Goal: Information Seeking & Learning: Learn about a topic

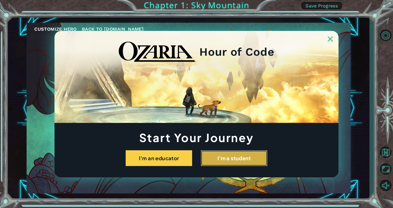
click at [228, 156] on button "I'm a student" at bounding box center [234, 158] width 67 height 16
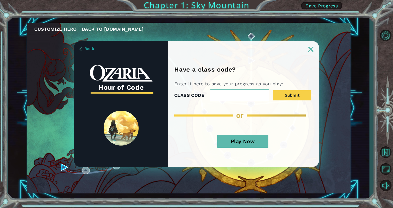
click at [263, 141] on button "Play Now" at bounding box center [242, 141] width 51 height 13
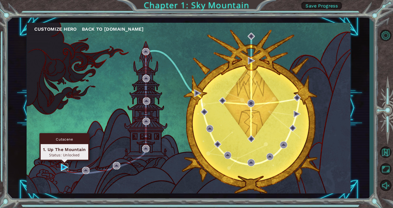
click at [64, 167] on img at bounding box center [64, 167] width 7 height 7
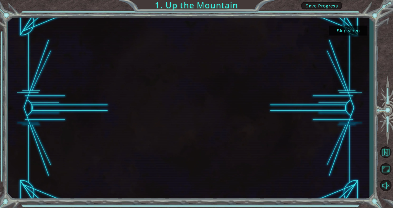
click at [348, 29] on button "Skip video" at bounding box center [348, 31] width 38 height 10
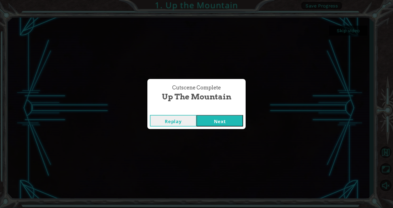
click at [222, 122] on button "Next" at bounding box center [220, 121] width 47 height 12
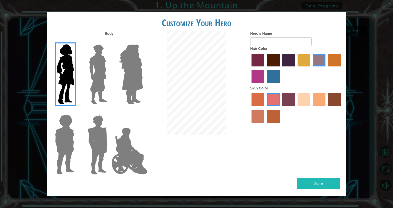
click at [305, 99] on label "sandy beach skin color" at bounding box center [304, 99] width 13 height 13
click at [296, 108] on input "sandy beach skin color" at bounding box center [296, 108] width 0 height 0
click at [274, 59] on label "maroon hair color" at bounding box center [273, 60] width 13 height 13
click at [265, 68] on input "maroon hair color" at bounding box center [265, 68] width 0 height 0
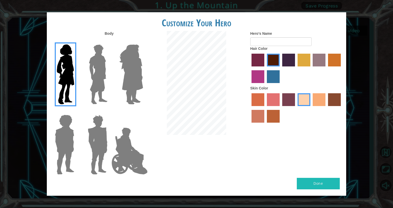
click at [330, 182] on button "Done" at bounding box center [318, 184] width 43 height 12
type input "Jaslyn"
click at [321, 180] on button "Done" at bounding box center [318, 184] width 43 height 12
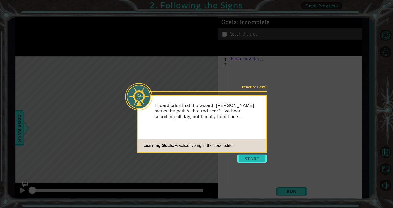
click at [252, 162] on button "Start" at bounding box center [251, 159] width 29 height 8
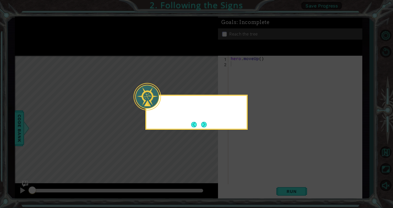
click at [252, 162] on icon at bounding box center [196, 104] width 393 height 208
click at [202, 124] on button "Next" at bounding box center [203, 124] width 7 height 7
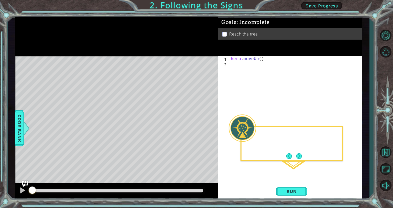
click at [202, 124] on div "Level Map" at bounding box center [133, 131] width 236 height 151
click at [305, 155] on div "Then I hit the RUN button." at bounding box center [292, 143] width 102 height 35
click at [300, 155] on button "Next" at bounding box center [299, 157] width 6 height 6
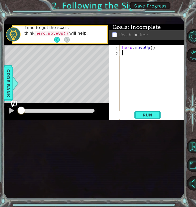
click at [151, 82] on div "hero . moveUp ( )" at bounding box center [153, 115] width 65 height 140
type textarea "hero.moveUp(2)"
click at [151, 117] on span "Run" at bounding box center [148, 114] width 20 height 5
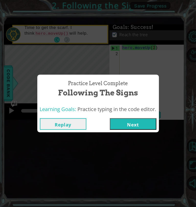
click at [136, 124] on button "Next" at bounding box center [133, 124] width 47 height 12
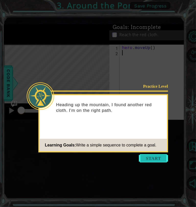
click at [151, 157] on button "Start" at bounding box center [153, 158] width 29 height 8
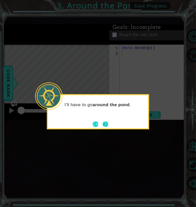
click at [108, 121] on button "Next" at bounding box center [106, 124] width 6 height 6
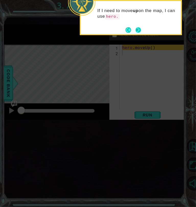
click at [138, 33] on button "Next" at bounding box center [139, 30] width 6 height 6
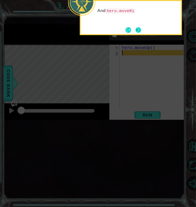
click at [139, 27] on button "Next" at bounding box center [139, 30] width 6 height 6
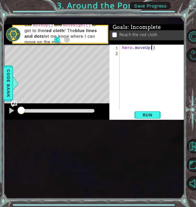
click at [151, 83] on div "hero . moveUp ( )" at bounding box center [153, 82] width 65 height 75
type textarea "hero.moveUp(2)"
click at [141, 90] on div "hero . moveUp ( 2 )" at bounding box center [153, 82] width 65 height 75
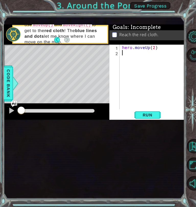
type textarea "h"
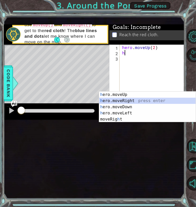
click at [139, 100] on div "h ero.moveUp press enter h ero.moveRight press enter h ero.moveDown press enter…" at bounding box center [147, 112] width 97 height 43
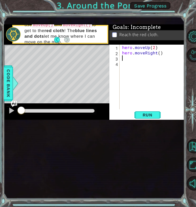
type textarea "h"
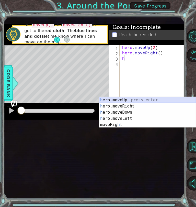
click at [135, 100] on div "h ero.moveUp press enter h ero.moveRight press enter h ero.moveDown press enter…" at bounding box center [147, 118] width 97 height 43
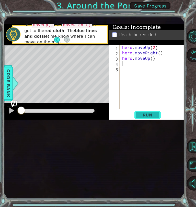
click at [153, 117] on span "Run" at bounding box center [148, 114] width 20 height 5
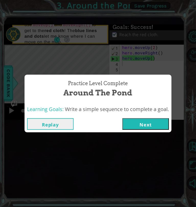
click at [149, 126] on button "Next" at bounding box center [146, 124] width 47 height 12
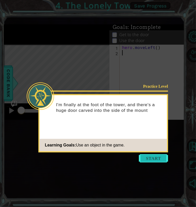
click at [154, 154] on button "Start" at bounding box center [153, 158] width 29 height 8
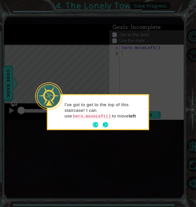
click at [105, 122] on button "Next" at bounding box center [106, 125] width 6 height 6
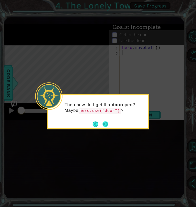
click at [105, 122] on button "Next" at bounding box center [106, 124] width 6 height 6
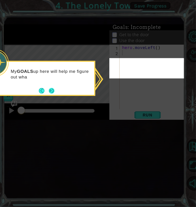
click at [51, 89] on button "Next" at bounding box center [52, 91] width 6 height 6
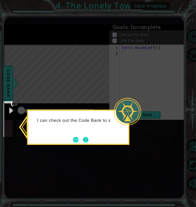
click at [87, 138] on button "Next" at bounding box center [86, 139] width 6 height 6
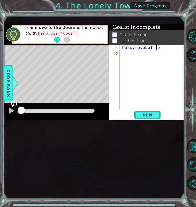
click at [157, 82] on div "hero . moveLeft ( )" at bounding box center [153, 82] width 65 height 75
type textarea "hero.moveLeft(2)"
click at [134, 89] on div "hero . moveLeft ( 2 )" at bounding box center [153, 82] width 65 height 75
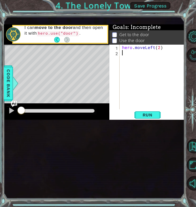
type textarea "h"
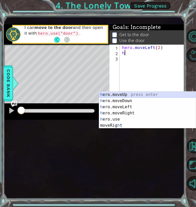
click at [133, 93] on div "h ero.moveUp press enter h ero.moveDown press enter h ero.moveLeft press enter …" at bounding box center [147, 115] width 97 height 49
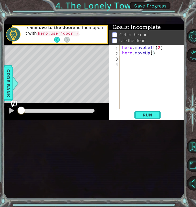
click at [151, 89] on div "hero . moveLeft ( 2 ) hero . moveUp ( )" at bounding box center [153, 82] width 65 height 75
type textarea "hero.moveUp(2)"
click at [134, 95] on div "hero . moveLeft ( 2 ) hero . moveUp ( 2 )" at bounding box center [153, 82] width 65 height 75
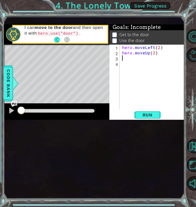
type textarea "h"
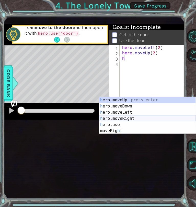
click at [134, 116] on div "h ero.moveUp press enter h ero.moveDown press enter h ero.moveLeft press enter …" at bounding box center [147, 121] width 97 height 49
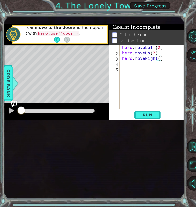
click at [159, 93] on div "hero . moveLeft ( 2 ) hero . moveUp ( 2 ) hero . moveRight ( )" at bounding box center [153, 82] width 65 height 75
type textarea "hero.moveRight(2)"
click at [136, 99] on div "hero . moveLeft ( 2 ) hero . moveUp ( 2 ) hero . moveRight ( 2 )" at bounding box center [153, 82] width 65 height 75
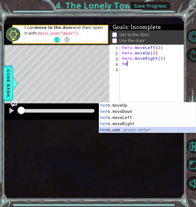
click at [134, 129] on div "he ro.moveUp press enter he ro.moveDown press enter he ro.moveLeft press enter …" at bounding box center [147, 123] width 97 height 43
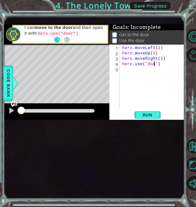
type textarea "hero.use("door")"
click at [129, 103] on div "hero . moveLeft ( 2 ) hero . moveUp ( 2 ) hero . moveRight ( 2 ) hero . use ( "…" at bounding box center [153, 82] width 65 height 75
type textarea "h"
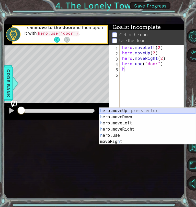
click at [129, 111] on div "h ero.moveUp press enter h ero.moveDown press enter h ero.moveLeft press enter …" at bounding box center [147, 131] width 97 height 49
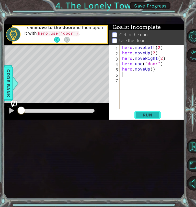
click at [159, 118] on button "Run" at bounding box center [147, 114] width 31 height 7
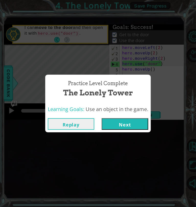
click at [138, 122] on button "Next" at bounding box center [125, 124] width 47 height 12
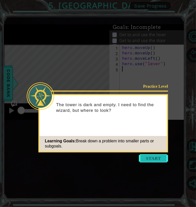
click at [154, 160] on button "Start" at bounding box center [153, 158] width 29 height 8
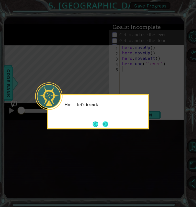
click at [104, 123] on button "Next" at bounding box center [106, 124] width 6 height 6
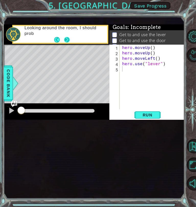
click at [70, 42] on button "Next" at bounding box center [67, 40] width 6 height 6
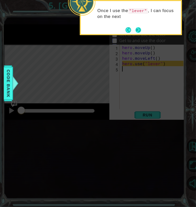
click at [136, 32] on button "Next" at bounding box center [139, 30] width 6 height 6
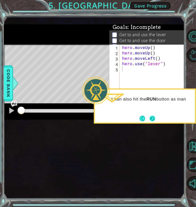
click at [151, 115] on button "Next" at bounding box center [153, 118] width 6 height 6
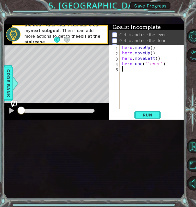
type textarea "h"
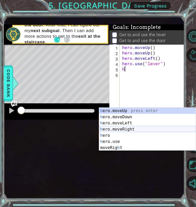
click at [121, 127] on div "h ero.moveUp press enter h ero.moveDown press enter h ero.moveLeft press enter …" at bounding box center [147, 134] width 97 height 55
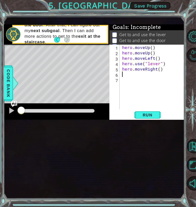
click at [159, 103] on div "hero . moveUp ( ) hero . moveUp ( ) hero . moveLeft ( ) hero . use ( "lever" ) …" at bounding box center [153, 82] width 65 height 75
type textarea "hero.moveRight(3)"
click at [164, 104] on div "hero . moveUp ( ) hero . moveUp ( ) hero . moveLeft ( ) hero . use ( "lever" ) …" at bounding box center [153, 82] width 65 height 75
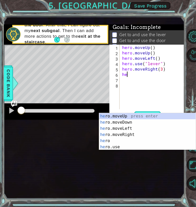
scroll to position [0, 0]
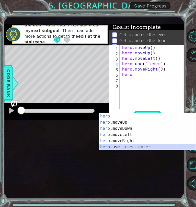
click at [131, 147] on div "hero press enter hero .moveUp press enter hero .moveDown press enter hero .move…" at bounding box center [147, 137] width 97 height 49
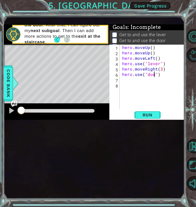
type textarea "hero.use("door")"
click at [124, 114] on div "hero . moveUp ( ) hero . moveUp ( ) hero . moveLeft ( ) hero . use ( "lever" ) …" at bounding box center [153, 82] width 65 height 75
type textarea "h"
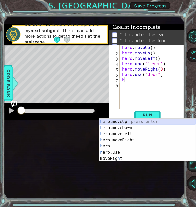
click at [128, 120] on div "h ero.moveUp press enter h ero.moveDown press enter h ero.moveLeft press enter …" at bounding box center [147, 145] width 97 height 55
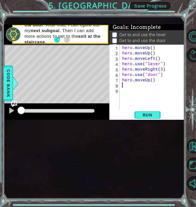
click at [151, 115] on div "hero . moveUp ( ) hero . moveUp ( ) hero . moveLeft ( ) hero . use ( "lever" ) …" at bounding box center [153, 82] width 65 height 75
type textarea "hero.moveUp(2)"
click at [124, 120] on div "hero . moveUp ( ) hero . moveUp ( ) hero . moveLeft ( ) hero . use ( "lever" ) …" at bounding box center [153, 82] width 65 height 75
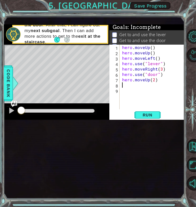
type textarea "h"
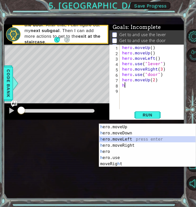
click at [127, 136] on div "h ero.moveUp press enter h ero.moveDown press enter h ero.moveLeft press enter …" at bounding box center [147, 151] width 97 height 55
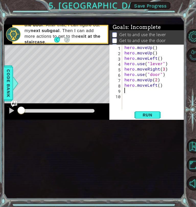
click at [159, 120] on div "hero . moveUp ( ) hero . moveUp ( ) hero . moveLeft ( ) hero . use ( "lever" ) …" at bounding box center [155, 82] width 63 height 75
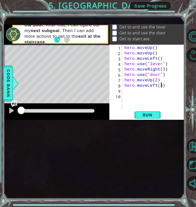
scroll to position [0, 2]
type textarea "hero.moveLeft(3)"
click at [146, 117] on span "Run" at bounding box center [148, 114] width 20 height 5
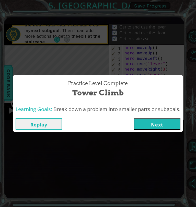
click at [153, 121] on button "Next" at bounding box center [157, 124] width 47 height 12
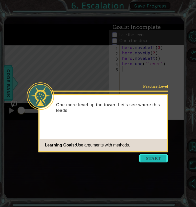
click at [150, 156] on button "Start" at bounding box center [153, 158] width 29 height 8
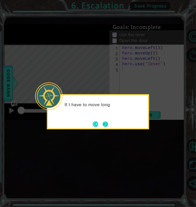
click at [108, 124] on button "Next" at bounding box center [106, 124] width 6 height 6
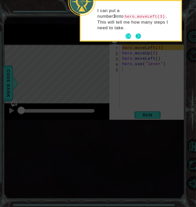
click at [139, 33] on button "Next" at bounding box center [139, 36] width 6 height 6
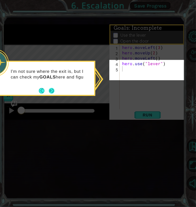
click at [53, 89] on button "Next" at bounding box center [52, 91] width 6 height 6
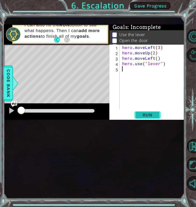
click at [150, 117] on span "Run" at bounding box center [148, 114] width 20 height 5
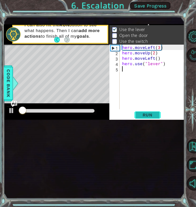
scroll to position [10, 0]
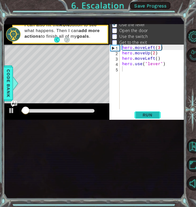
click at [150, 117] on span "Run" at bounding box center [148, 114] width 20 height 5
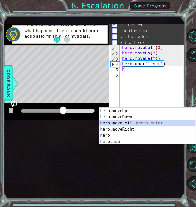
click at [127, 120] on div "h ero.moveUp press enter h ero.moveDown press enter h ero.moveLeft press enter …" at bounding box center [147, 131] width 97 height 49
type textarea "hero.moveLeft(1)"
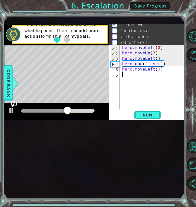
click at [124, 109] on div "hero . moveLeft ( 3 ) hero . moveUp ( 2 ) hero . moveLeft ( ) hero . use ( "lev…" at bounding box center [153, 82] width 65 height 75
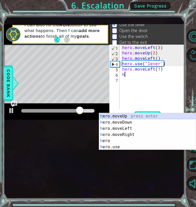
click at [125, 116] on div "h ero.moveUp press enter h ero.moveDown press enter h ero.moveLeft press enter …" at bounding box center [147, 137] width 97 height 49
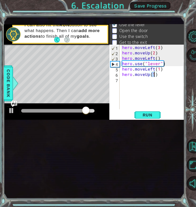
type textarea "hero.moveUp(2)"
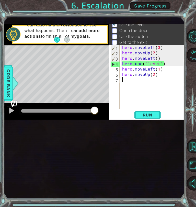
click at [126, 115] on div "hero . moveLeft ( 3 ) hero . moveUp ( 2 ) hero . moveLeft ( ) hero . use ( "lev…" at bounding box center [153, 82] width 65 height 75
click at [163, 105] on div "hero . moveLeft ( 3 ) hero . moveUp ( 2 ) hero . moveLeft ( ) hero . use ( "lev…" at bounding box center [153, 82] width 65 height 75
type textarea "hero.moveLeft(1)"
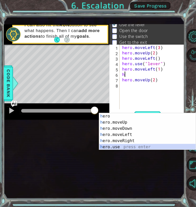
click at [145, 146] on div "h ero press enter h ero.moveUp press enter h ero.moveDown press enter h ero.mov…" at bounding box center [147, 137] width 97 height 49
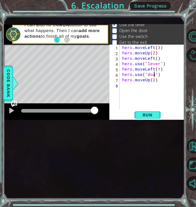
type textarea "hero.use("door")"
click at [136, 120] on div "hero . moveLeft ( 3 ) hero . moveUp ( 2 ) hero . moveLeft ( ) hero . use ( "lev…" at bounding box center [153, 82] width 65 height 75
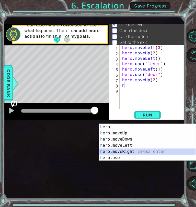
click at [128, 150] on div "h ero press enter h ero.moveUp press enter h ero.moveDown press enter h ero.mov…" at bounding box center [147, 148] width 97 height 49
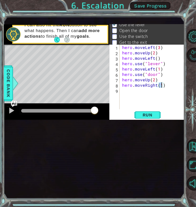
type textarea "hero.moveRight(2)"
click at [125, 120] on div "hero . moveLeft ( 3 ) hero . moveUp ( 2 ) hero . moveLeft ( ) hero . use ( "lev…" at bounding box center [153, 82] width 65 height 75
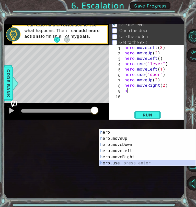
click at [118, 165] on div "h ero press enter h ero.moveUp press enter h ero.moveDown press enter h ero.mov…" at bounding box center [147, 153] width 97 height 49
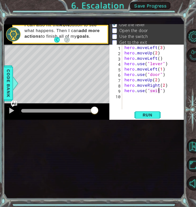
scroll to position [0, 2]
type textarea "hero.use("switch")"
click at [125, 120] on div "hero . moveLeft ( 3 ) hero . moveUp ( 2 ) hero . moveLeft ( ) hero . use ( "lev…" at bounding box center [155, 82] width 63 height 75
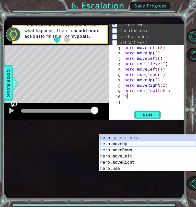
click at [127, 144] on div "h ero press enter h ero.moveUp press enter h ero.moveDown press enter h ero.mov…" at bounding box center [147, 158] width 97 height 49
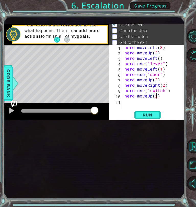
scroll to position [0, 2]
type textarea "hero.moveUp(2)"
click at [147, 117] on span "Run" at bounding box center [148, 114] width 20 height 5
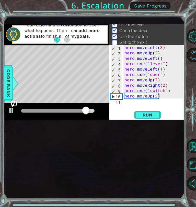
click at [163, 120] on div "hero . moveLeft ( 3 ) hero . moveUp ( 2 ) hero . moveLeft ( ) hero . use ( "lev…" at bounding box center [155, 82] width 63 height 75
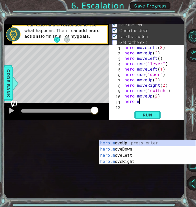
scroll to position [0, 1]
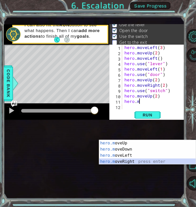
click at [152, 160] on div "hero.m oveUp press enter hero.m oveDown press enter hero.m oveLeft press enter …" at bounding box center [147, 158] width 97 height 37
type textarea "hero.moveRight(1)"
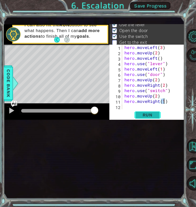
scroll to position [0, 2]
click at [129, 120] on div "hero . moveLeft ( 3 ) hero . moveUp ( 2 ) hero . moveLeft ( ) hero . use ( "lev…" at bounding box center [155, 82] width 63 height 75
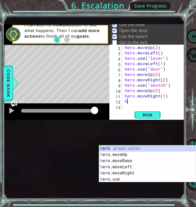
scroll to position [5, 0]
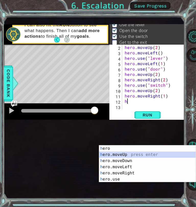
click at [125, 154] on div "h ero press enter h ero.moveUp press enter h ero.moveDown press enter h ero.mov…" at bounding box center [147, 169] width 97 height 49
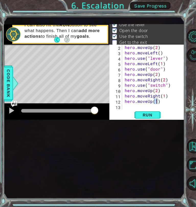
scroll to position [0, 2]
type textarea "hero.moveUp(2)"
click at [150, 117] on span "Run" at bounding box center [148, 114] width 20 height 5
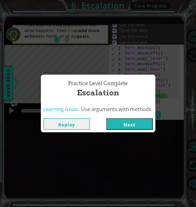
click at [137, 122] on button "Next" at bounding box center [129, 124] width 47 height 12
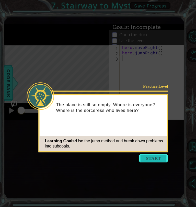
click at [150, 157] on button "Start" at bounding box center [153, 158] width 29 height 8
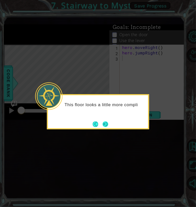
click at [105, 122] on button "Next" at bounding box center [106, 124] width 6 height 6
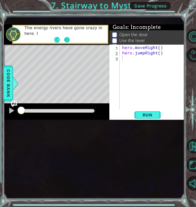
click at [64, 42] on button "Next" at bounding box center [67, 40] width 6 height 6
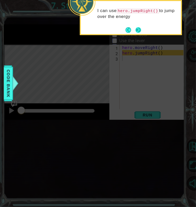
click at [138, 27] on button "Next" at bounding box center [139, 30] width 6 height 6
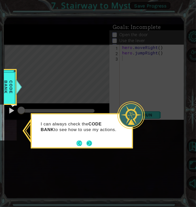
click at [91, 145] on button "Next" at bounding box center [89, 143] width 6 height 6
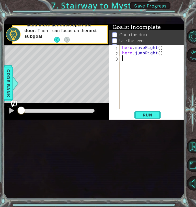
type textarea "h"
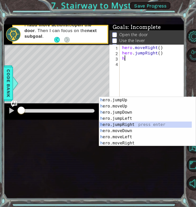
click at [133, 124] on div "h ero.jumpUp press enter h ero.moveUp press enter h ero.jumpDown press enter h …" at bounding box center [145, 127] width 93 height 61
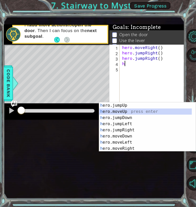
click at [127, 111] on div "h ero.jumpUp press enter h ero.moveUp press enter h ero.jumpDown press enter h …" at bounding box center [145, 132] width 93 height 61
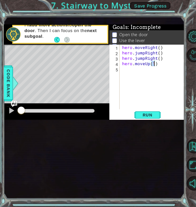
type textarea "hero.moveUp(3)"
click at [133, 103] on div "hero . moveRight ( ) hero . jumpRight ( ) hero . jumpRight ( ) hero . moveUp ( …" at bounding box center [153, 82] width 65 height 75
click at [144, 93] on div "hero . moveRight ( ) hero . jumpRight ( ) hero . jumpRight ( ) hero . moveUp ( …" at bounding box center [153, 82] width 65 height 75
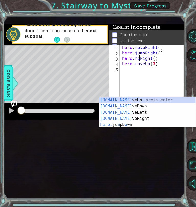
type textarea "hero.moveRight()"
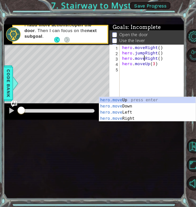
scroll to position [0, 1]
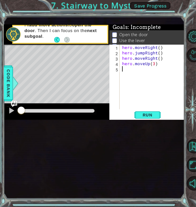
click at [132, 120] on div "hero . moveRight ( ) hero . jumpRight ( ) hero . moveRight ( ) hero . moveUp ( …" at bounding box center [153, 82] width 65 height 75
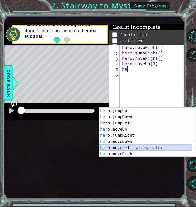
click at [127, 147] on div "he ro.jumpUp press enter he ro.jumpDown press enter he ro.jumpLeft press enter …" at bounding box center [145, 137] width 93 height 61
type textarea "hero.moveLeft(1)"
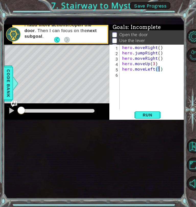
click at [137, 109] on div "hero . moveRight ( ) hero . jumpRight ( ) hero . moveRight ( ) hero . moveUp ( …" at bounding box center [153, 82] width 65 height 75
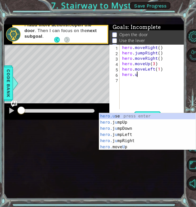
scroll to position [0, 1]
click at [132, 115] on div "hero.u se press enter hero. j u mpUp press enter hero. j u mpDown press enter h…" at bounding box center [147, 137] width 97 height 49
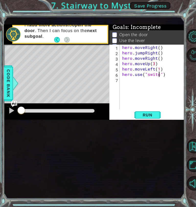
scroll to position [0, 2]
type textarea "hero.use("switch")"
click at [121, 109] on div "hero.use("switch") 1 2 3 4 5 6 7 hero . moveRight ( ) hero . jumpRight ( ) hero…" at bounding box center [147, 77] width 74 height 64
click at [124, 114] on div "hero . moveRight ( ) hero . jumpRight ( ) hero . moveRight ( ) hero . moveUp ( …" at bounding box center [153, 82] width 65 height 75
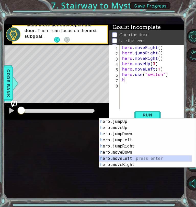
click at [125, 158] on div "h ero.jumpUp press enter h ero.moveUp press enter h ero.jumpDown press enter h …" at bounding box center [145, 148] width 93 height 61
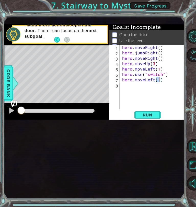
type textarea "hero.moveLeft(2)"
click at [127, 120] on div "hero . moveRight ( ) hero . jumpRight ( ) hero . moveRight ( ) hero . moveUp ( …" at bounding box center [153, 82] width 65 height 75
type textarea "h"
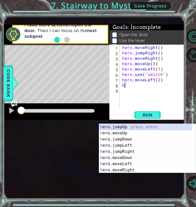
click at [126, 124] on div "h ero.jumpUp press enter h ero.moveUp press enter h ero.jumpDown press enter h …" at bounding box center [145, 154] width 93 height 61
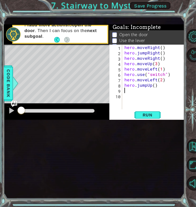
type textarea "h"
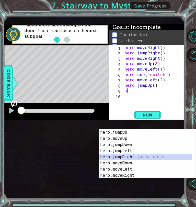
click at [130, 156] on div "h ero.jumpUp press enter h ero.moveUp press enter h ero.jumpDown press enter h …" at bounding box center [145, 159] width 93 height 61
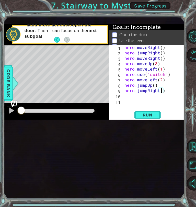
click at [162, 120] on div "hero . moveRight ( ) hero . jumpRight ( ) hero . moveRight ( ) hero . moveUp ( …" at bounding box center [155, 82] width 63 height 75
type textarea "hero.jumpRight(2)"
click at [128, 120] on div "hero . moveRight ( ) hero . jumpRight ( ) hero . moveRight ( ) hero . moveUp ( …" at bounding box center [155, 82] width 63 height 75
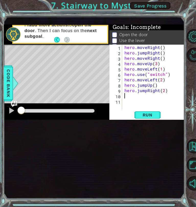
type textarea "g"
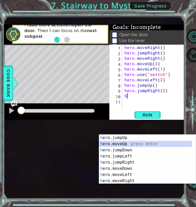
click at [128, 143] on div "h ero.jumpUp press enter h ero.moveUp press enter h ero.jumpDown press enter h …" at bounding box center [147, 164] width 97 height 61
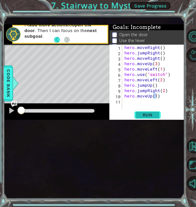
click at [145, 118] on button "Run" at bounding box center [147, 114] width 31 height 7
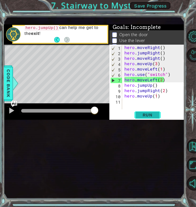
click at [153, 117] on span "Run" at bounding box center [148, 114] width 20 height 5
click at [166, 94] on div "hero . moveRight ( ) hero . jumpRight ( ) hero . moveRight ( ) hero . moveUp ( …" at bounding box center [155, 82] width 63 height 75
click at [154, 117] on span "Run" at bounding box center [148, 114] width 20 height 5
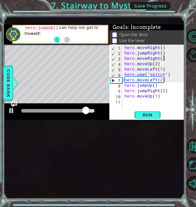
click at [159, 98] on div "hero . moveRight ( ) hero . jumpRight ( ) hero . moveRight ( ) hero . moveUp ( …" at bounding box center [155, 82] width 63 height 75
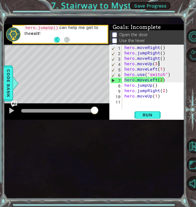
click at [166, 93] on div "hero . moveRight ( ) hero . jumpRight ( ) hero . moveRight ( ) hero . moveUp ( …" at bounding box center [155, 82] width 63 height 75
type textarea "hero.moveRight()"
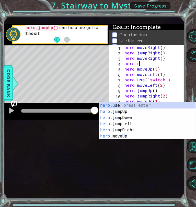
scroll to position [0, 1]
click at [154, 104] on div "hero.u se press enter hero. j u mpUp press enter hero. j u mpDown press enter h…" at bounding box center [147, 126] width 97 height 49
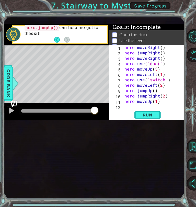
scroll to position [0, 2]
click at [150, 118] on button "Run" at bounding box center [147, 114] width 31 height 7
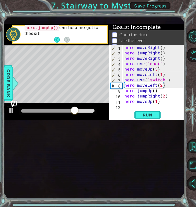
click at [159, 104] on div "hero . moveRight ( ) hero . jumpRight ( ) hero . moveRight ( ) hero . use ( "do…" at bounding box center [155, 82] width 63 height 75
click at [158, 104] on div "hero . moveRight ( ) hero . jumpRight ( ) hero . moveRight ( ) hero . use ( "do…" at bounding box center [155, 82] width 63 height 75
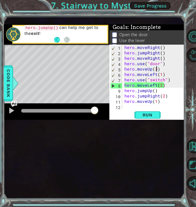
type textarea "hero.moveUp()"
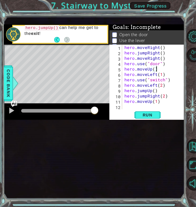
click at [158, 105] on div "hero . moveRight ( ) hero . jumpRight ( ) hero . moveRight ( ) hero . use ( "do…" at bounding box center [155, 82] width 63 height 75
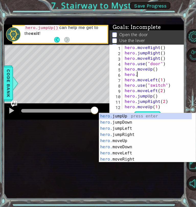
scroll to position [0, 1]
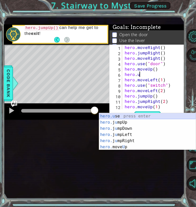
click at [141, 115] on div "hero.u se press enter hero. j u mpUp press enter hero. j u mpDown press enter h…" at bounding box center [147, 137] width 97 height 49
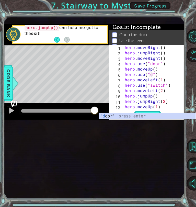
scroll to position [0, 2]
type textarea "hero.use("door")"
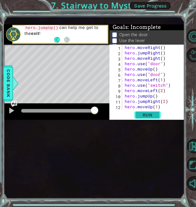
click at [149, 117] on span "Run" at bounding box center [148, 114] width 20 height 5
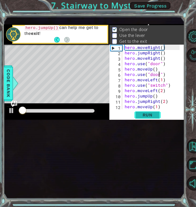
scroll to position [7, 0]
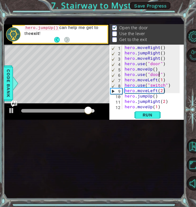
click at [162, 108] on div "hero . moveRight ( ) hero . jumpRight ( ) hero . moveRight ( ) hero . use ( "do…" at bounding box center [153, 82] width 59 height 75
click at [164, 108] on div "hero . moveRight ( ) hero . jumpRight ( ) hero . moveRight ( ) hero . use ( "do…" at bounding box center [153, 82] width 59 height 75
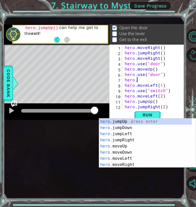
scroll to position [0, 0]
click at [127, 146] on div "hero. jumpUp press enter hero. jumpDown press enter hero. jumpLeft press enter …" at bounding box center [145, 148] width 93 height 61
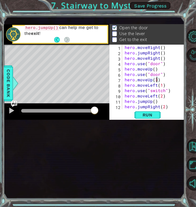
scroll to position [0, 2]
click at [150, 117] on span "Run" at bounding box center [148, 114] width 20 height 5
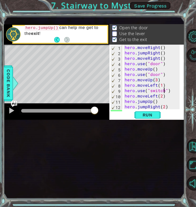
click at [164, 120] on div "hero . moveRight ( ) hero . jumpRight ( ) hero . moveRight ( ) hero . use ( "do…" at bounding box center [153, 82] width 59 height 75
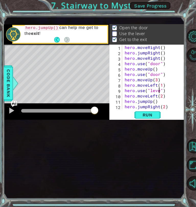
scroll to position [0, 2]
type textarea "hero.use("lever")"
click at [150, 117] on span "Run" at bounding box center [148, 114] width 20 height 5
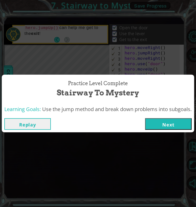
click at [171, 126] on button "Next" at bounding box center [168, 124] width 47 height 12
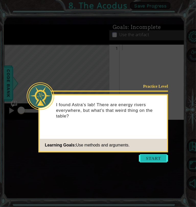
click at [160, 156] on button "Start" at bounding box center [153, 158] width 29 height 8
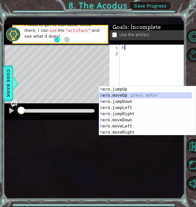
click at [114, 94] on div "h ero.jumpUp press enter h ero.moveUp press enter h ero.jumpDown press enter h …" at bounding box center [145, 116] width 93 height 61
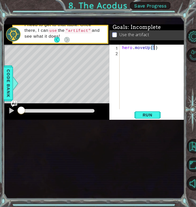
type textarea "hero.moveUp(2)"
click at [125, 88] on div "hero . moveUp ( 2 )" at bounding box center [153, 82] width 65 height 75
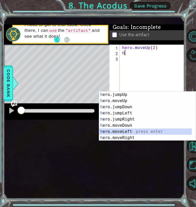
click at [129, 131] on div "h ero.jumpUp press enter h ero.moveUp press enter h ero.jumpDown press enter h …" at bounding box center [145, 121] width 93 height 61
type textarea "hero.moveLeft(1)"
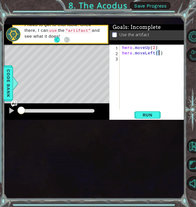
click at [126, 93] on div "hero . moveUp ( 2 ) hero . moveLeft ( 1 )" at bounding box center [153, 82] width 65 height 75
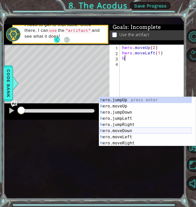
click at [132, 130] on div "h ero.jumpUp press enter h ero.moveUp press enter h ero.jumpDown press enter h …" at bounding box center [145, 127] width 93 height 61
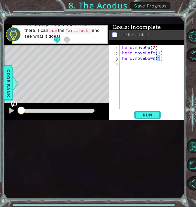
type textarea "hero.moveDown(2)"
click at [125, 100] on div "hero . moveUp ( 2 ) hero . moveLeft ( 1 ) hero . moveDown ( 2 )" at bounding box center [153, 82] width 65 height 75
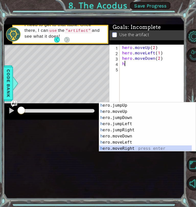
click at [131, 146] on div "h ero.jumpUp press enter h ero.moveUp press enter h ero.jumpDown press enter h …" at bounding box center [145, 132] width 93 height 61
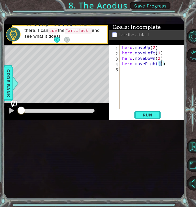
type textarea "hero.moveRight(2)"
click at [124, 104] on div "hero . moveUp ( 2 ) hero . moveLeft ( 1 ) hero . moveDown ( 2 ) hero . moveRigh…" at bounding box center [153, 82] width 65 height 75
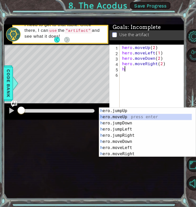
click at [124, 116] on div "h ero.jumpUp press enter h ero.moveUp press enter h ero.jumpDown press enter h …" at bounding box center [145, 137] width 93 height 61
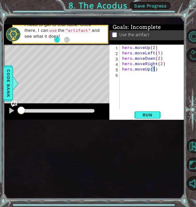
type textarea "hero.moveUp(2)"
click at [123, 109] on div "hero . moveUp ( 2 ) hero . moveLeft ( 1 ) hero . moveDown ( 2 ) hero . moveRigh…" at bounding box center [153, 82] width 65 height 75
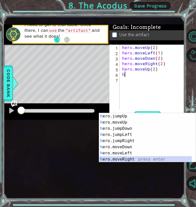
click at [133, 157] on div "h ero.jumpUp press enter h ero.moveUp press enter h ero.jumpDown press enter h …" at bounding box center [145, 143] width 93 height 61
type textarea "hero.moveRight(1)"
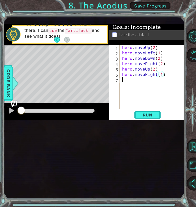
click at [126, 114] on div "hero . moveUp ( 2 ) hero . moveLeft ( 1 ) hero . moveDown ( 2 ) hero . moveRigh…" at bounding box center [153, 82] width 65 height 75
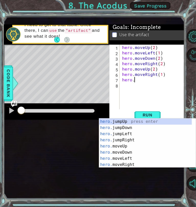
scroll to position [0, 1]
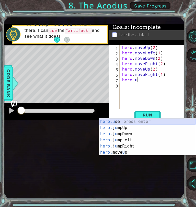
click at [129, 122] on div "hero.u se press enter hero. j u mpUp press enter hero. j u mpDown press enter h…" at bounding box center [147, 142] width 97 height 49
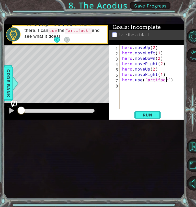
scroll to position [0, 3]
click at [152, 117] on span "Run" at bounding box center [148, 114] width 20 height 5
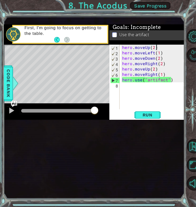
click at [157, 82] on div "hero . moveUp ( 2 ) hero . moveLeft ( 1 ) hero . moveDown ( 2 ) hero . moveRigh…" at bounding box center [153, 82] width 65 height 75
click at [157, 99] on div "hero . moveUp ( 2 ) hero . moveLeft ( 1 ) hero . moveDown ( 2 ) hero . moveRigh…" at bounding box center [153, 82] width 65 height 75
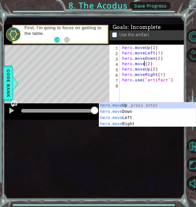
scroll to position [0, 1]
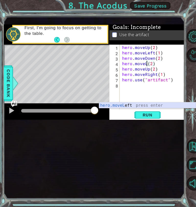
click at [151, 105] on div "hero.moveL eft press enter" at bounding box center [147, 111] width 97 height 18
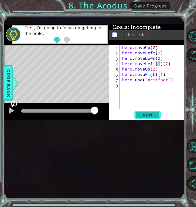
click at [147, 117] on span "Run" at bounding box center [148, 114] width 20 height 5
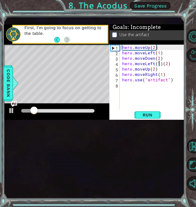
click at [160, 99] on div "hero . moveUp ( 2 ) hero . moveLeft ( 1 ) hero . moveDown ( 2 ) hero . moveLeft…" at bounding box center [153, 82] width 65 height 75
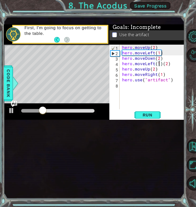
click at [161, 99] on div "hero . moveUp ( 2 ) hero . moveLeft ( 1 ) hero . moveDown ( 2 ) hero . moveLeft…" at bounding box center [153, 82] width 65 height 75
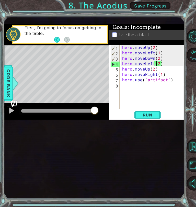
click at [158, 98] on div "hero . moveUp ( 2 ) hero . moveLeft ( 1 ) hero . moveDown ( 2 ) hero . moveLeft…" at bounding box center [153, 82] width 65 height 75
click at [160, 98] on div "hero . moveUp ( 2 ) hero . moveLeft ( 1 ) hero . moveDown ( 2 ) hero . moveLeft…" at bounding box center [153, 82] width 65 height 75
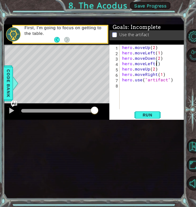
click at [159, 99] on div "hero . moveUp ( 2 ) hero . moveLeft ( 1 ) hero . moveDown ( 2 ) hero . moveLeft…" at bounding box center [153, 82] width 65 height 75
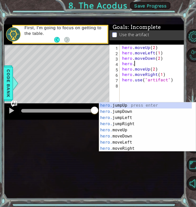
type textarea "hero.j"
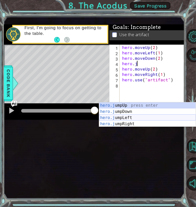
click at [157, 115] on div "hero.j umpUp press enter hero.j umpDown press enter hero.j umpLeft press enter …" at bounding box center [147, 120] width 97 height 37
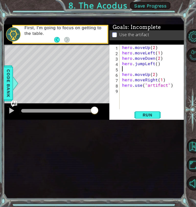
scroll to position [0, 0]
click at [155, 117] on span "Run" at bounding box center [148, 114] width 20 height 5
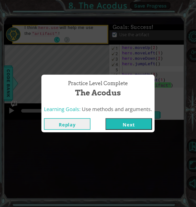
click at [142, 122] on button "Next" at bounding box center [129, 124] width 47 height 12
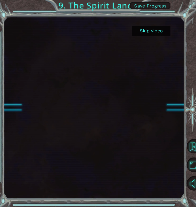
click at [143, 30] on button "Skip video" at bounding box center [151, 31] width 38 height 10
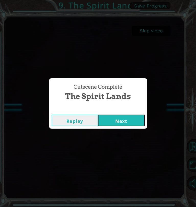
click at [134, 123] on button "Next" at bounding box center [121, 120] width 47 height 12
